Goal: Information Seeking & Learning: Learn about a topic

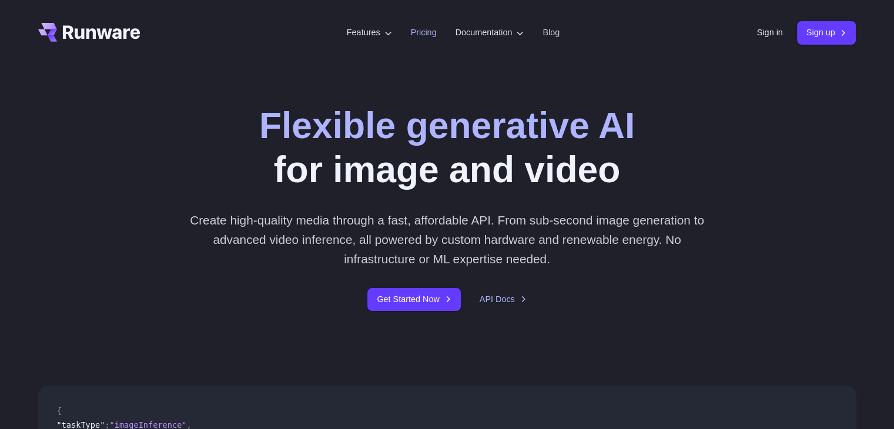
click at [412, 28] on link "Pricing" at bounding box center [424, 33] width 26 height 14
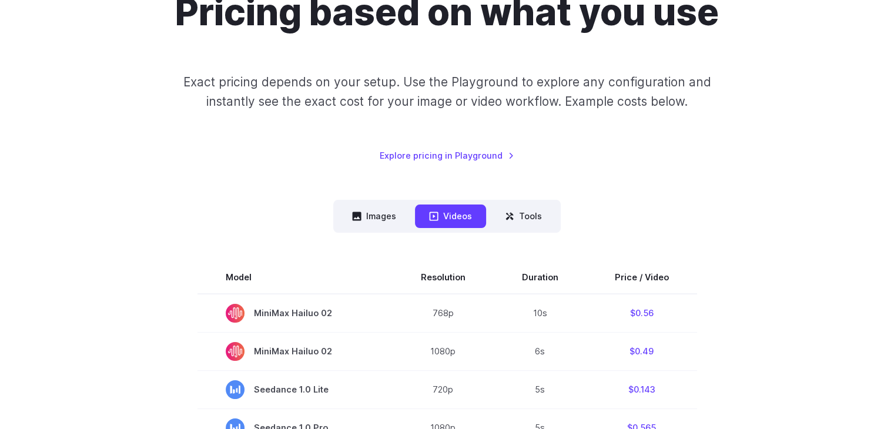
scroll to position [140, 0]
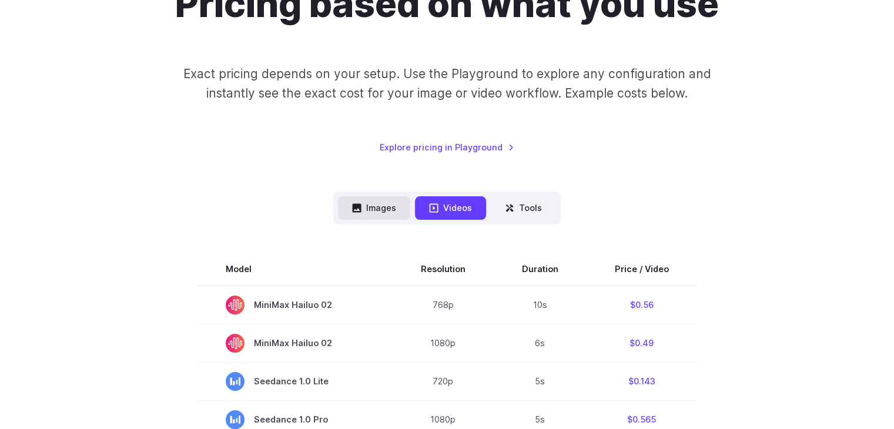
click at [374, 202] on button "Images" at bounding box center [374, 207] width 72 height 23
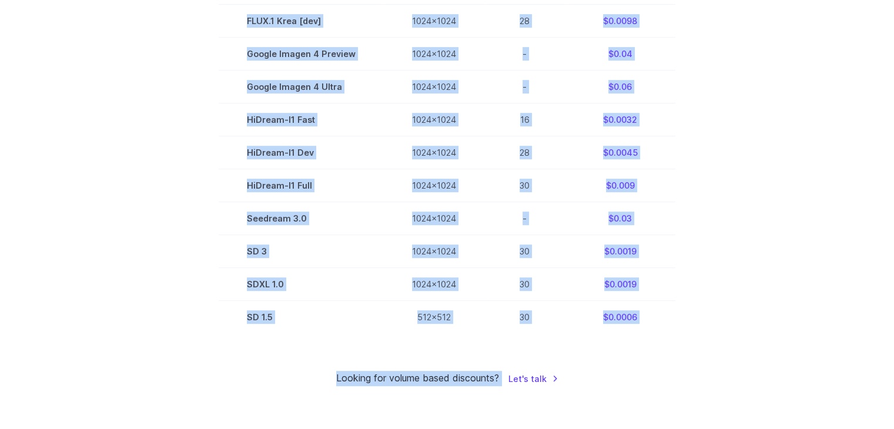
scroll to position [665, 0]
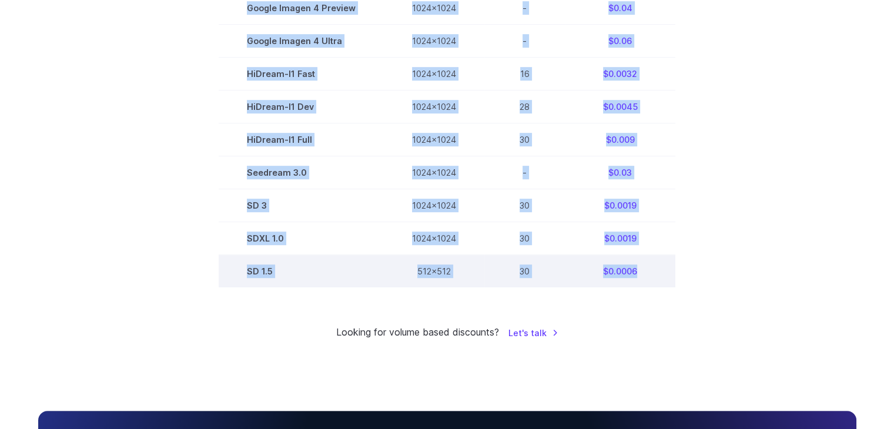
drag, startPoint x: 252, startPoint y: 26, endPoint x: 658, endPoint y: 290, distance: 484.8
click at [658, 288] on tbody "Model Size Steps Price / Video FLUX.1 [schnell] 1024x1024 4 $0.0013 FLUX.1 [dev…" at bounding box center [447, 8] width 457 height 560
copy tbody "Model Size Steps Price / Video FLUX.1 [schnell] 1024x1024 4 $0.0013 FLUX.1 [dev…"
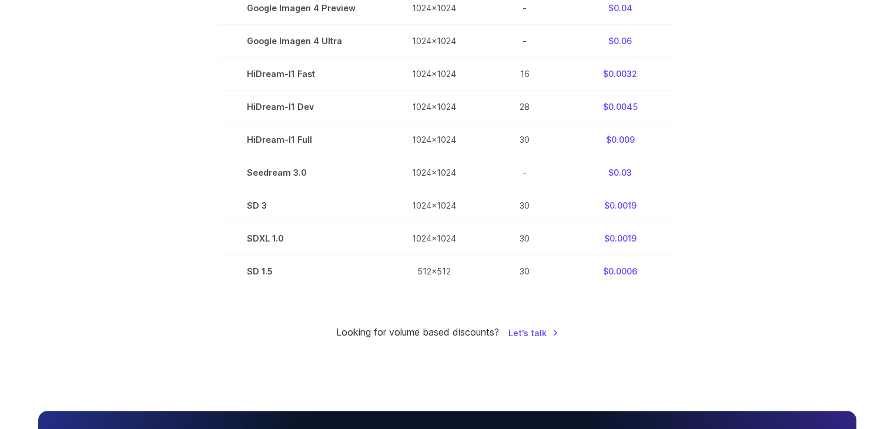
click at [54, 221] on section "Model Size Steps Price / Video FLUX.1 [schnell] 1024x1024 4 $0.0013 FLUX.1 [dev…" at bounding box center [447, 8] width 818 height 560
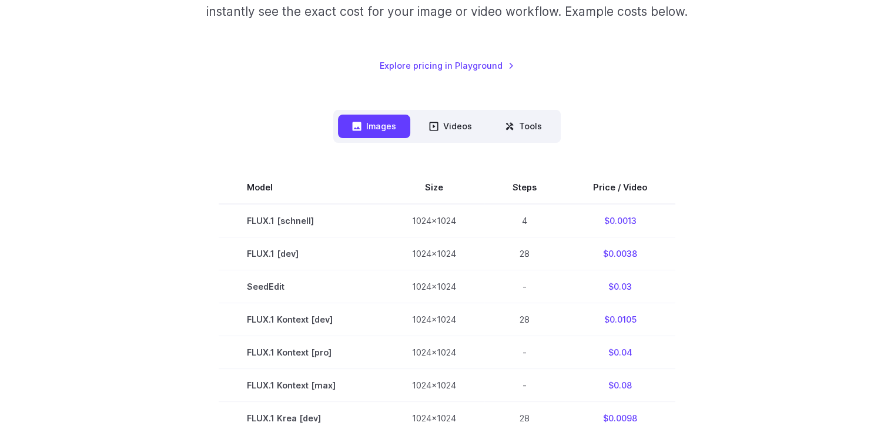
scroll to position [0, 0]
